Goal: Task Accomplishment & Management: Manage account settings

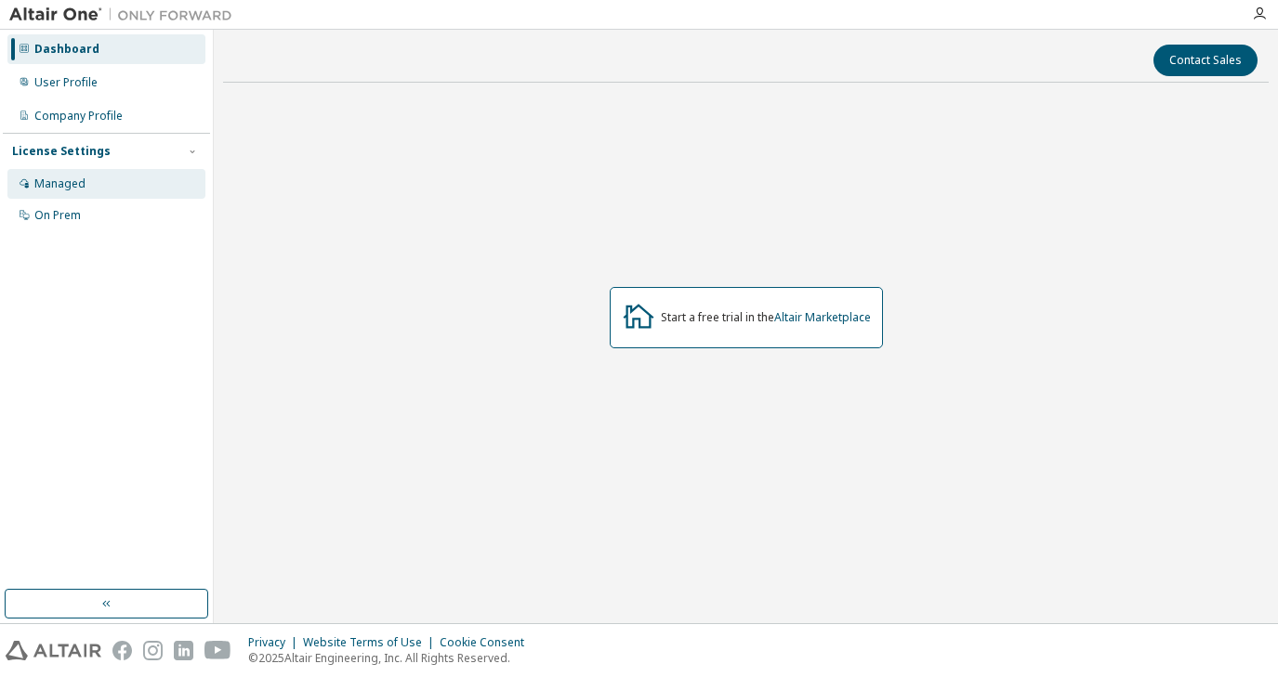
click at [101, 182] on div "Managed" at bounding box center [106, 184] width 198 height 30
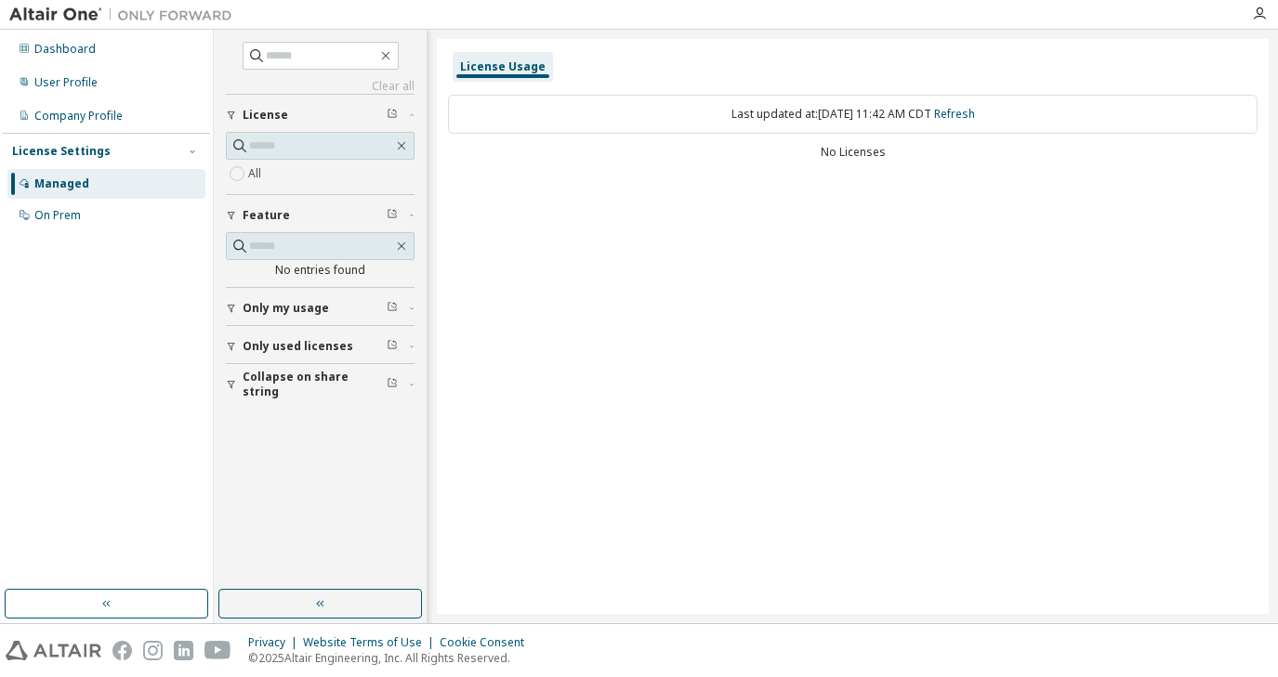
click at [290, 306] on span "Only my usage" at bounding box center [286, 308] width 86 height 15
click at [290, 398] on span "Only used licenses" at bounding box center [298, 400] width 111 height 15
click at [587, 109] on div "Last updated at: Tue 2025-10-07 11:42 AM CDT Refresh" at bounding box center [852, 114] width 809 height 39
click at [513, 73] on div "License Usage" at bounding box center [503, 67] width 100 height 30
click at [532, 111] on div "Last updated at: Tue 2025-10-07 11:42 AM CDT Refresh" at bounding box center [852, 114] width 809 height 39
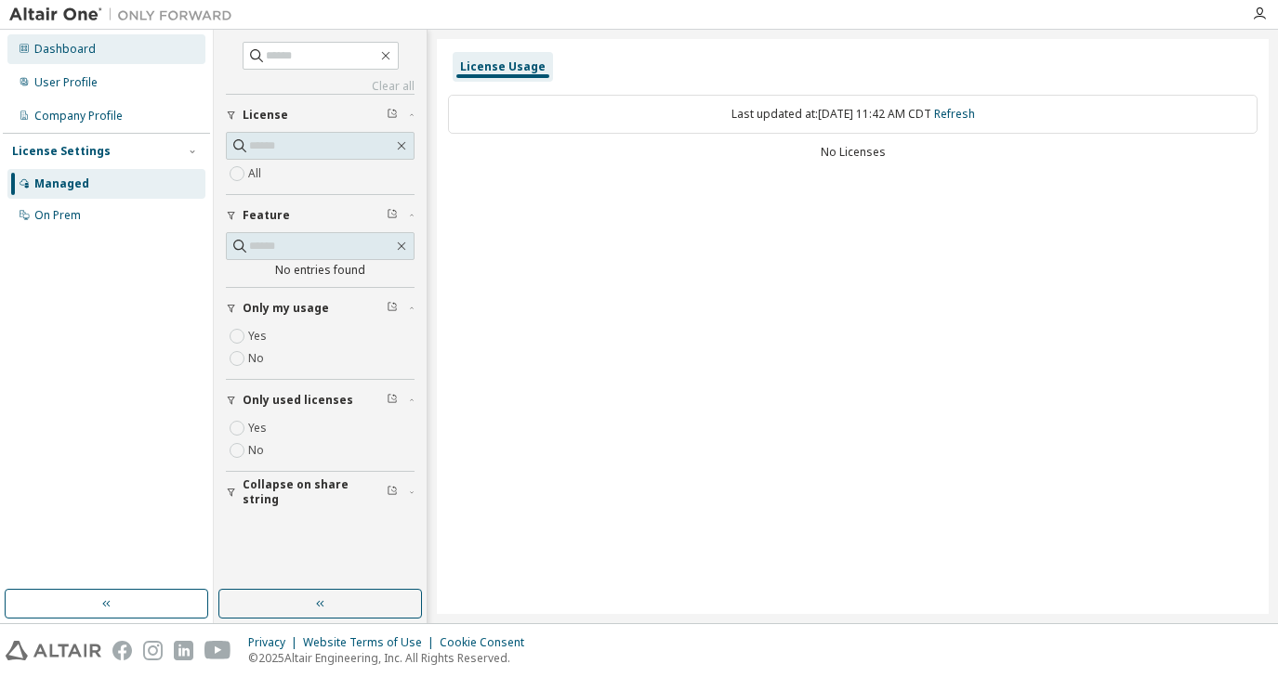
click at [110, 58] on div "Dashboard" at bounding box center [106, 49] width 198 height 30
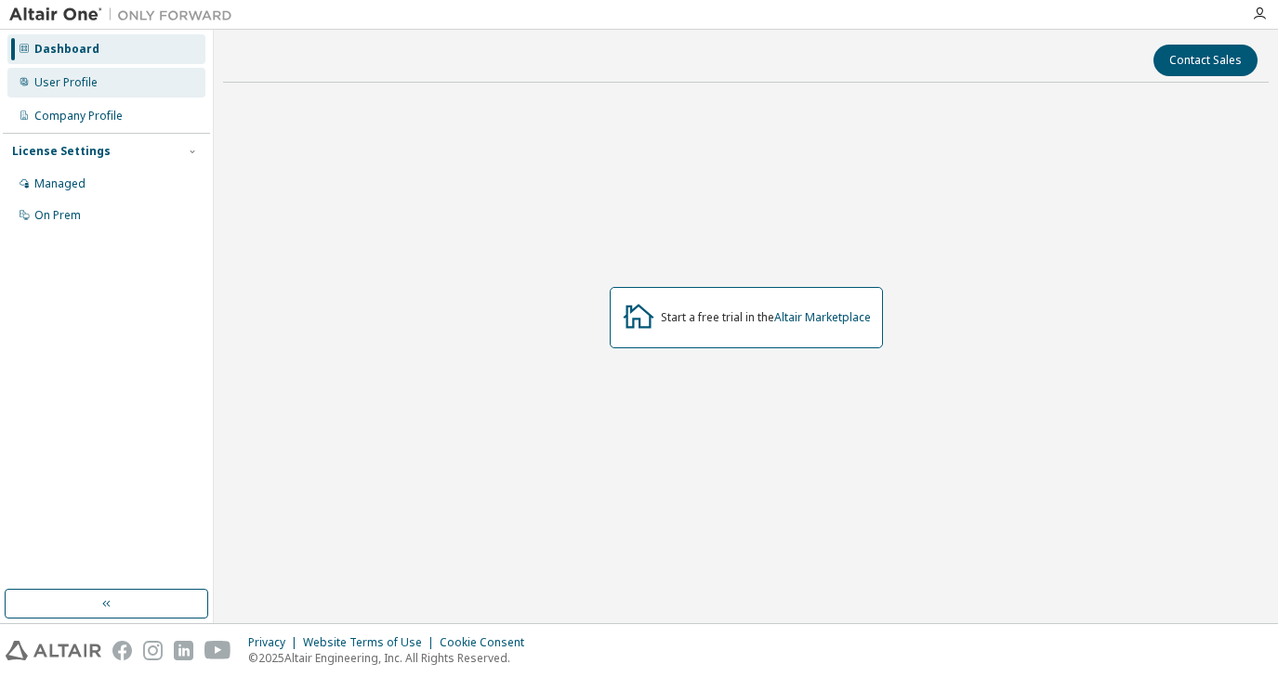
click at [100, 89] on div "User Profile" at bounding box center [106, 83] width 198 height 30
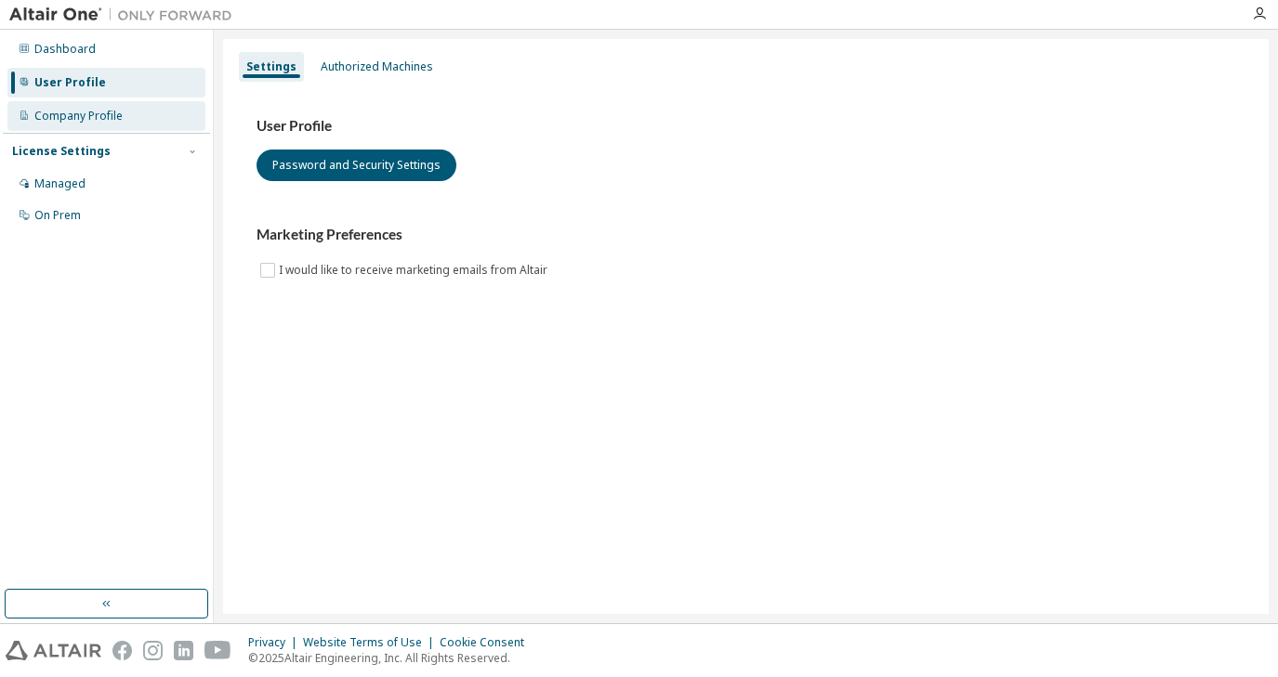
click at [100, 114] on div "Company Profile" at bounding box center [78, 116] width 88 height 15
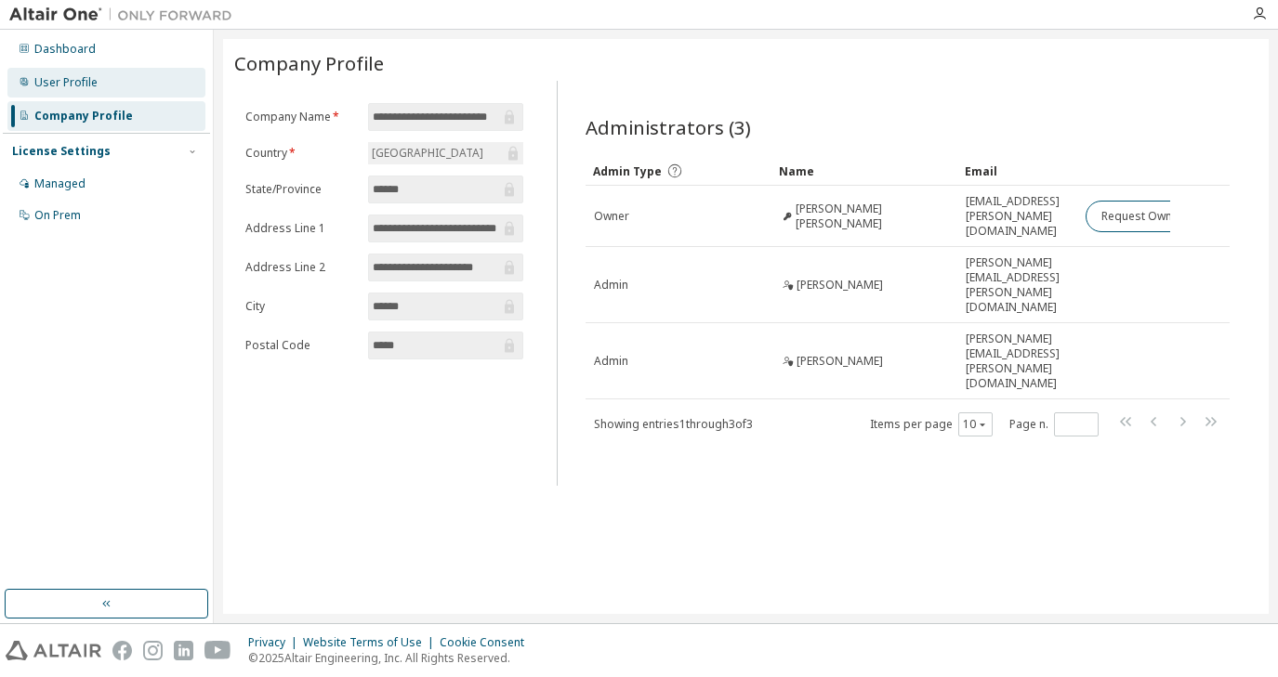
click at [108, 91] on div "User Profile" at bounding box center [106, 83] width 198 height 30
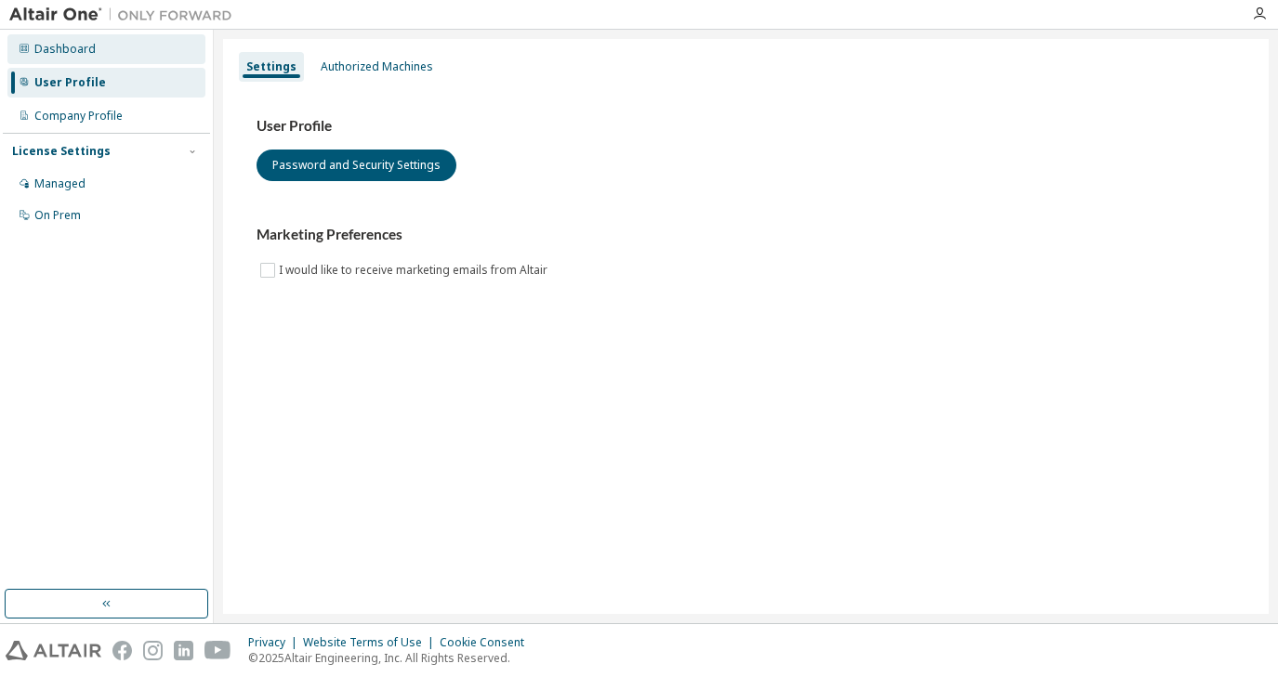
click at [108, 49] on div "Dashboard" at bounding box center [106, 49] width 198 height 30
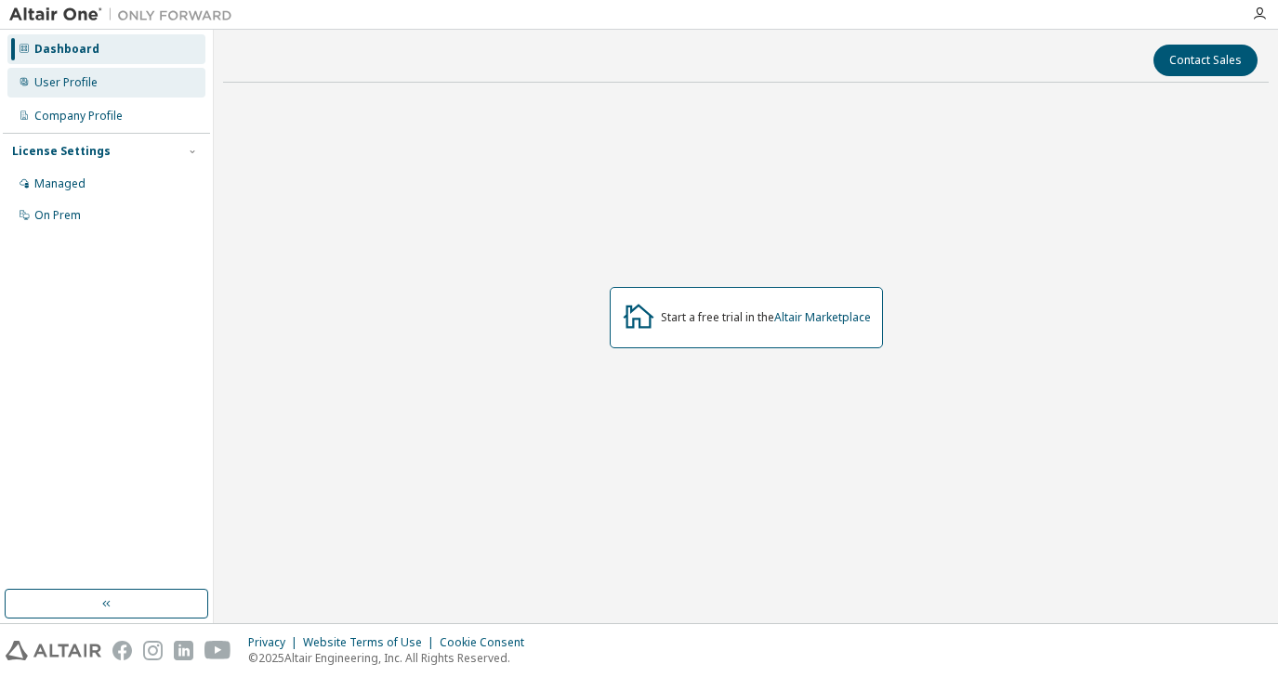
click at [139, 85] on div "User Profile" at bounding box center [106, 83] width 198 height 30
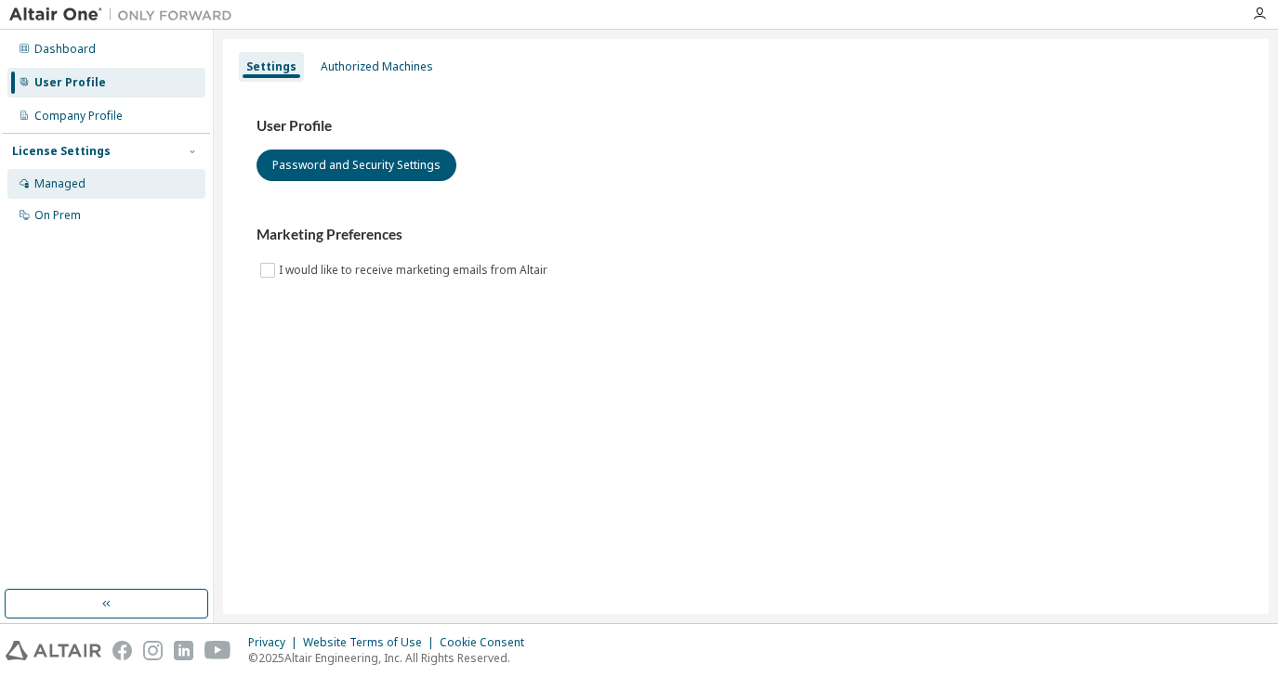
click at [131, 181] on div "Managed" at bounding box center [106, 184] width 198 height 30
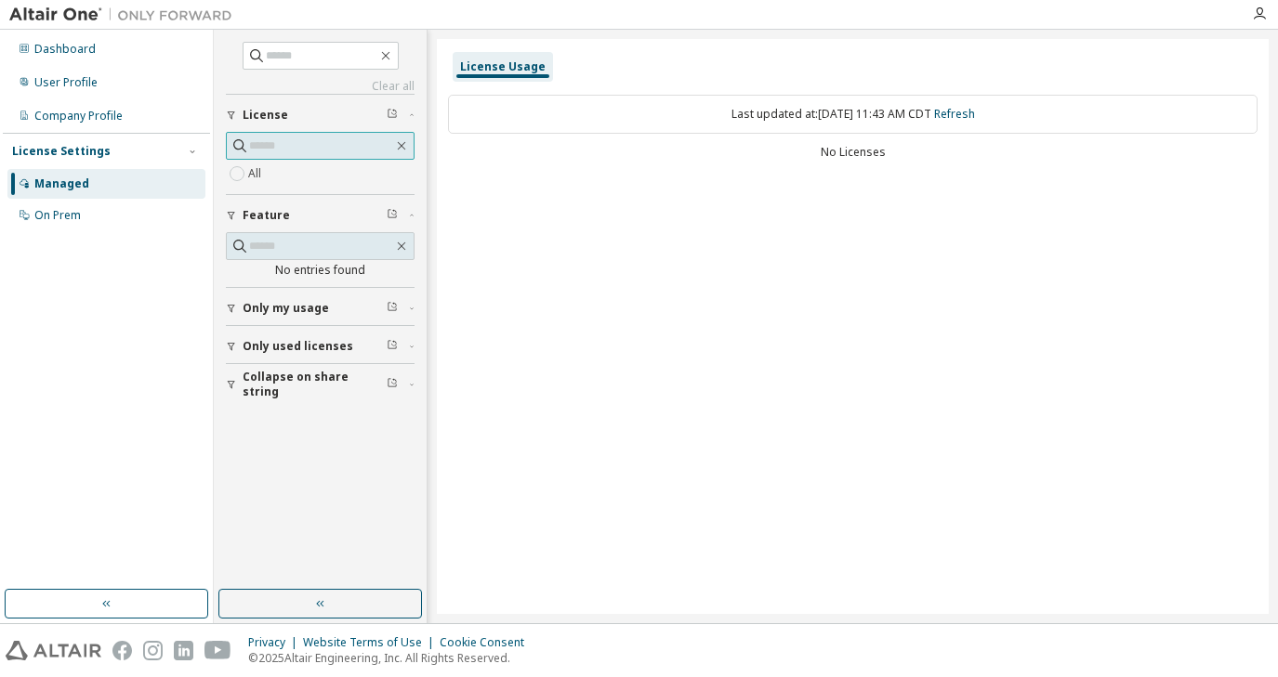
click at [296, 150] on input "text" at bounding box center [321, 146] width 144 height 19
paste input "**********"
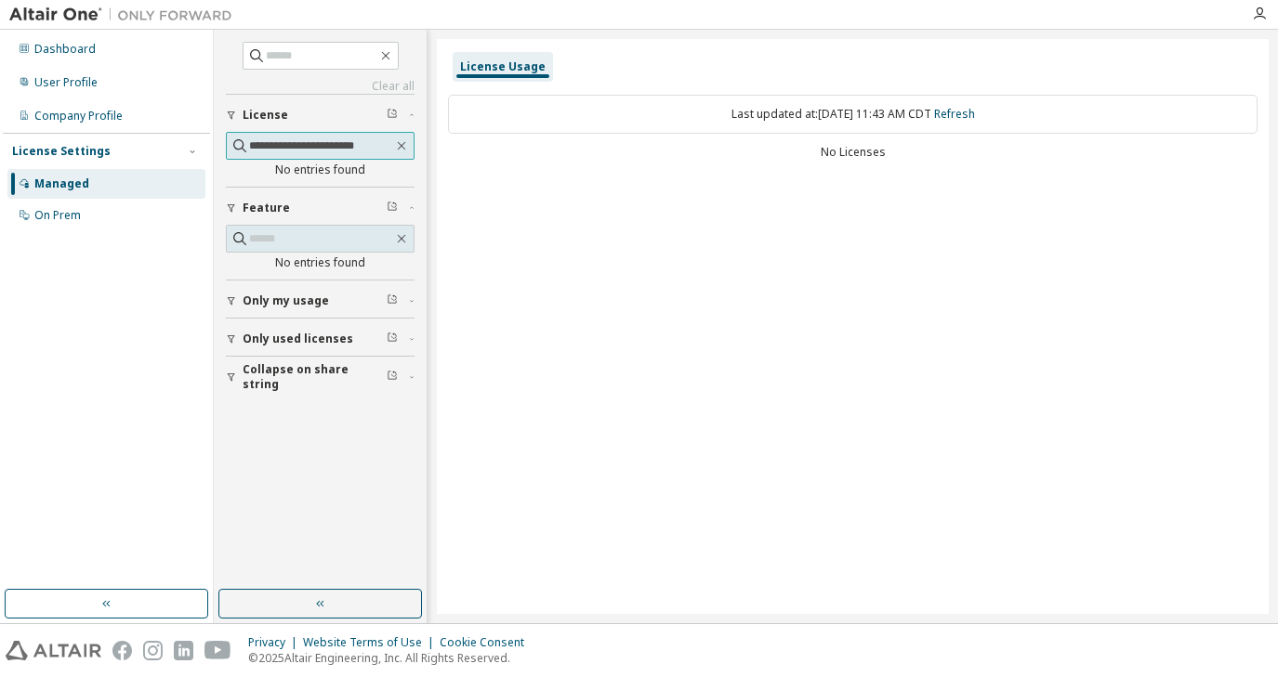
type input "**********"
drag, startPoint x: 389, startPoint y: 149, endPoint x: 310, endPoint y: 149, distance: 79.0
click at [331, 149] on input "**********" at bounding box center [321, 146] width 144 height 19
